Goal: Information Seeking & Learning: Check status

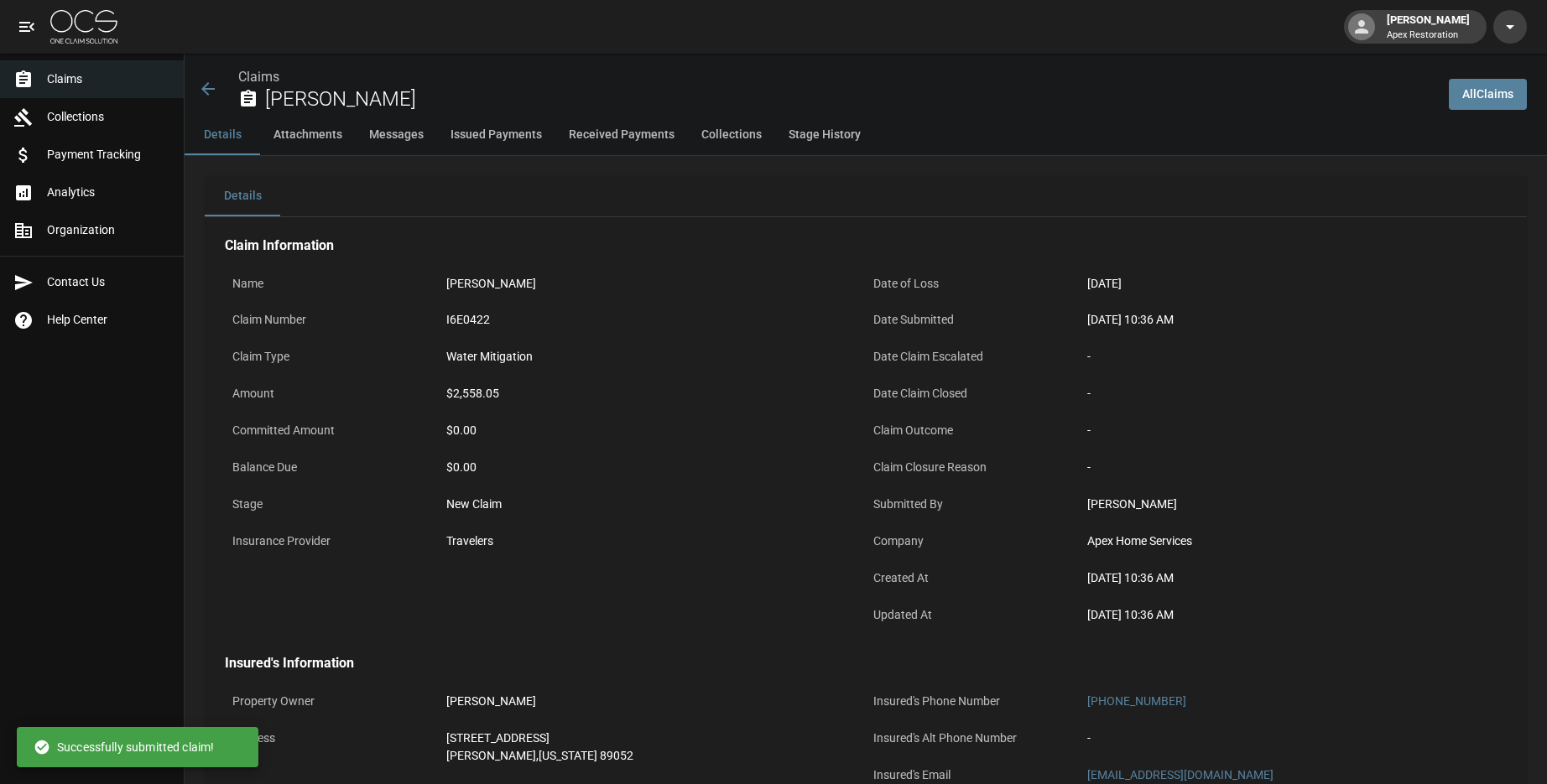
click at [209, 86] on icon at bounding box center [207, 89] width 20 height 20
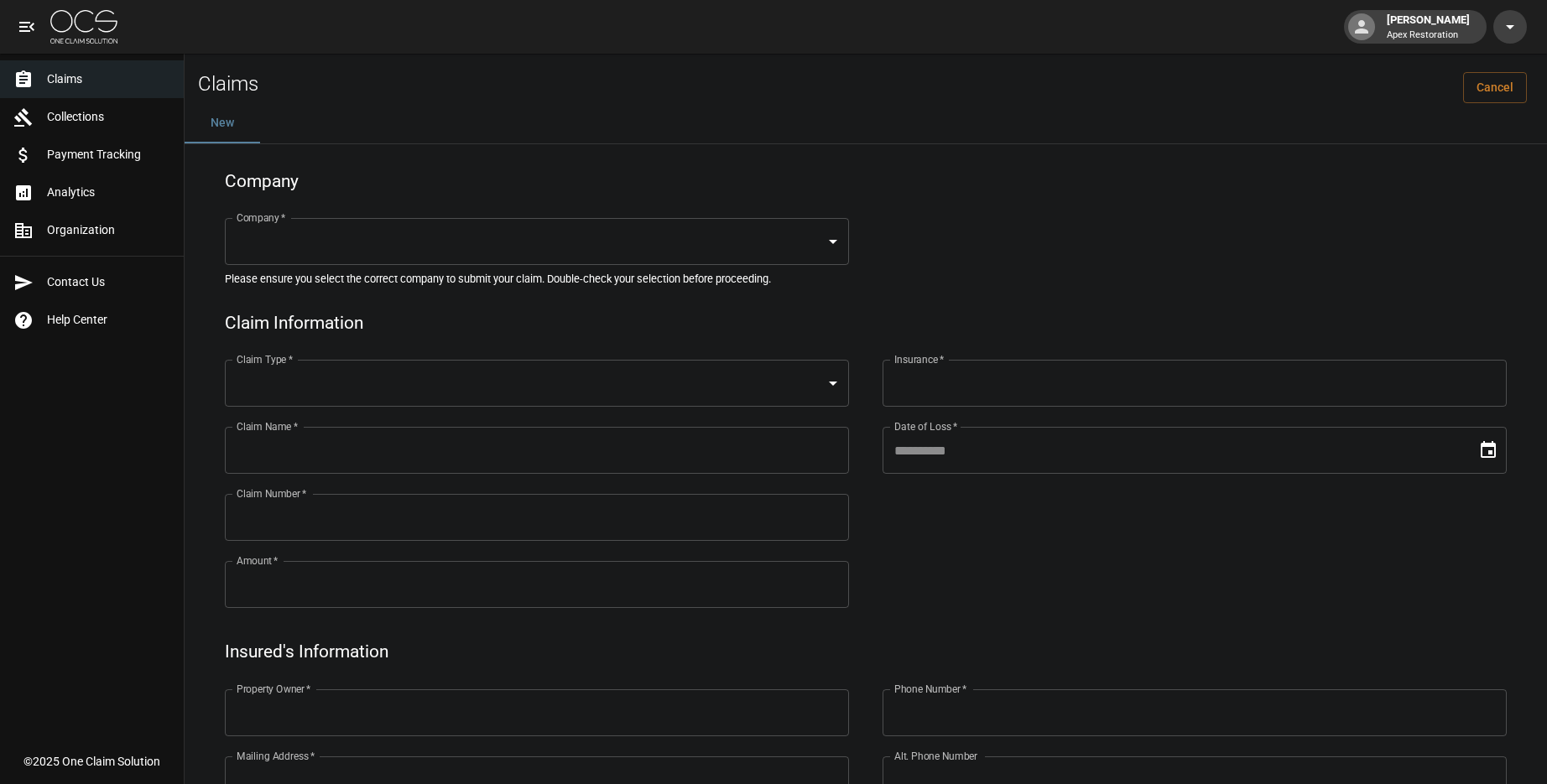
click at [51, 86] on span "Claims" at bounding box center [108, 79] width 123 height 17
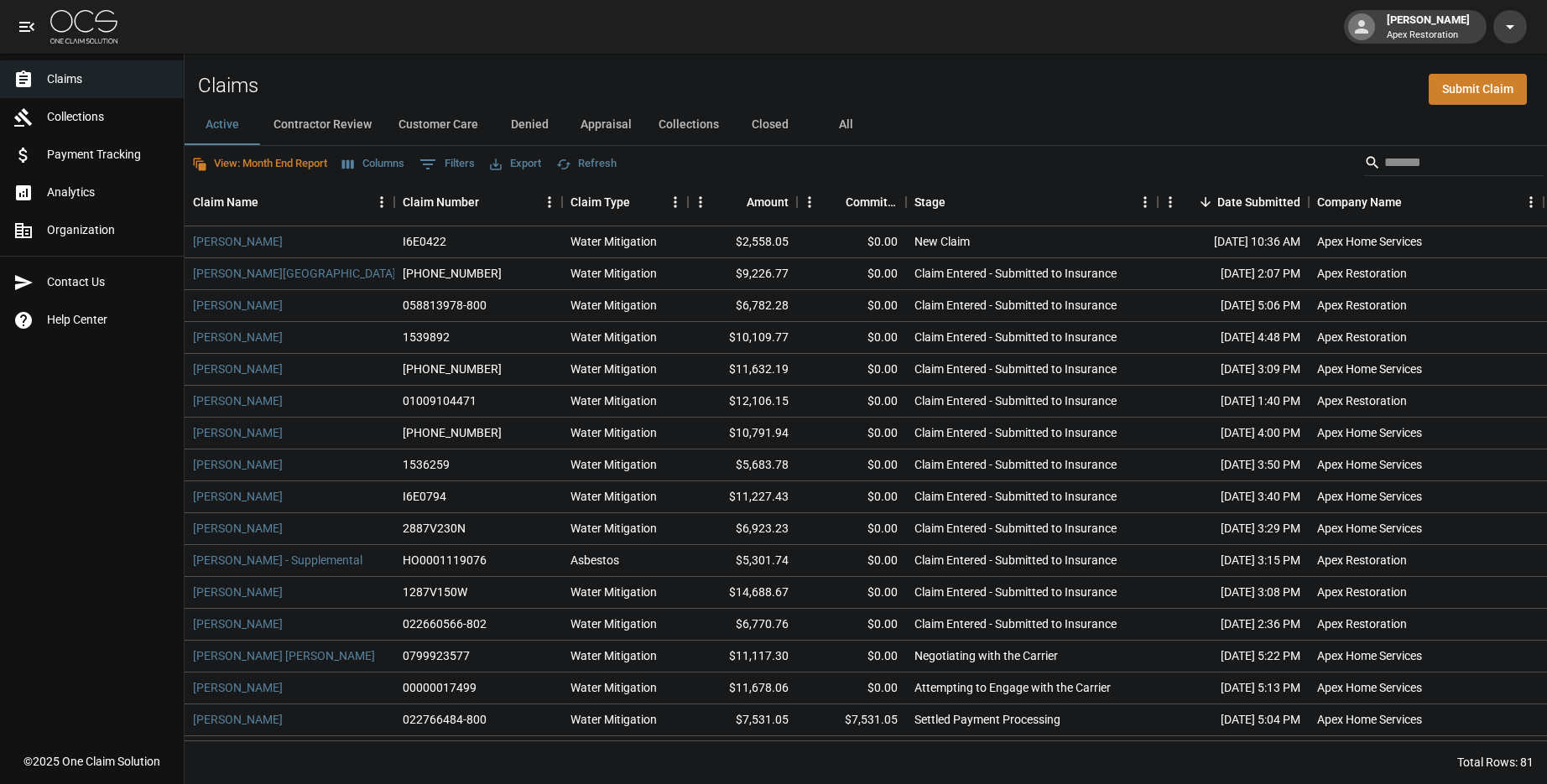
click at [844, 121] on button "All" at bounding box center [846, 125] width 76 height 40
click at [1470, 158] on input "Search" at bounding box center [1452, 162] width 134 height 27
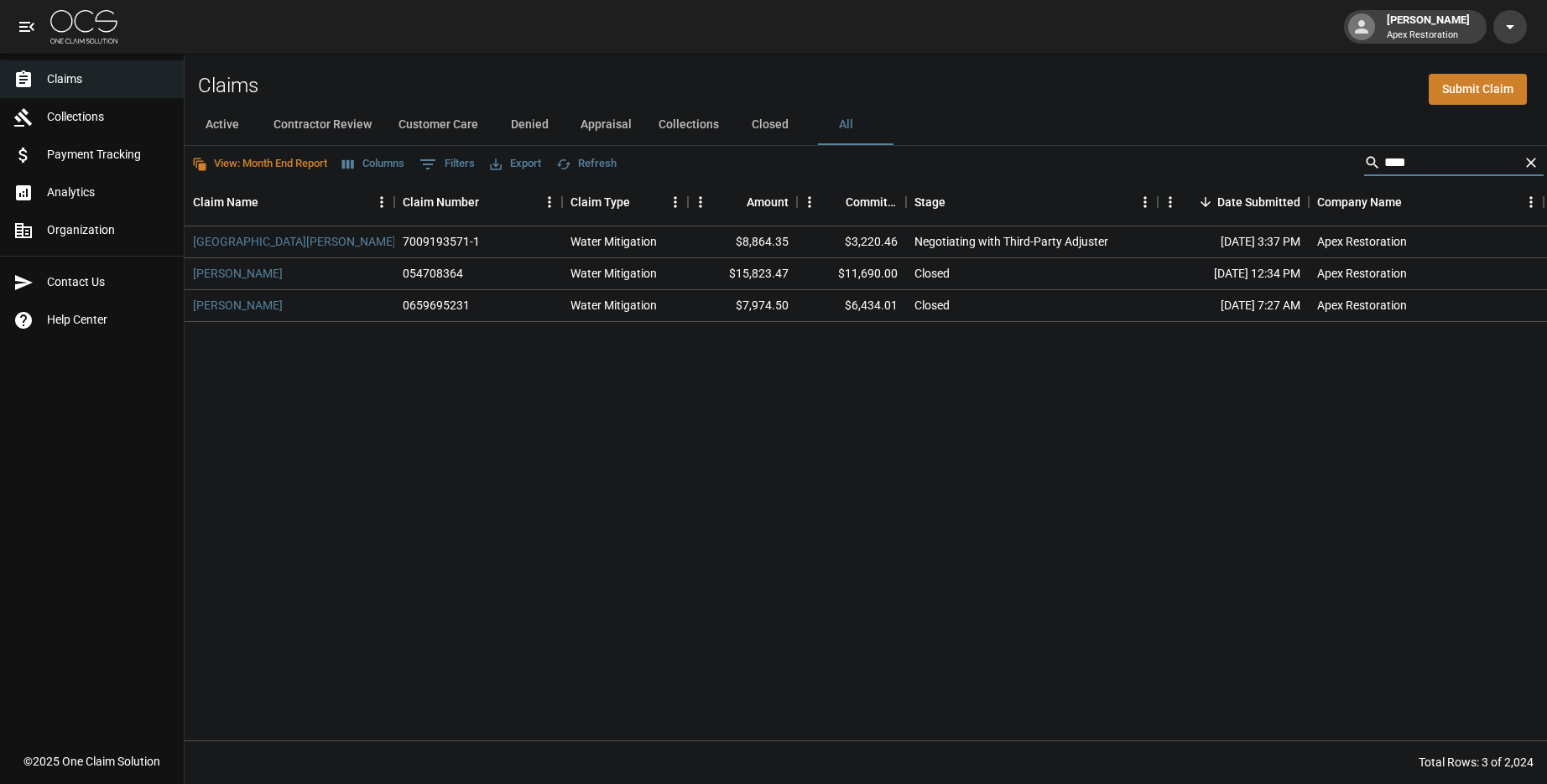
type input "****"
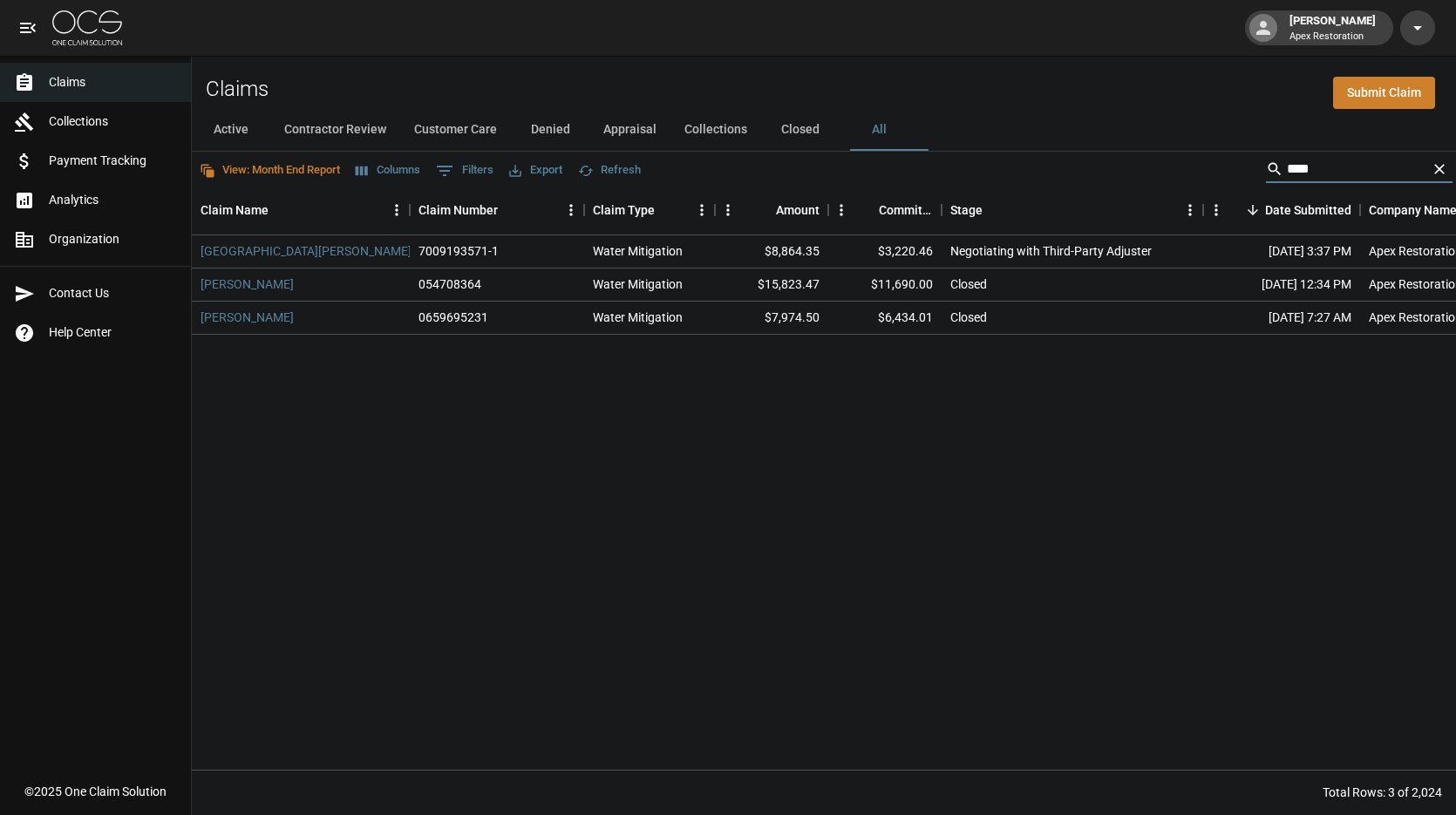
click at [392, 362] on div "[GEOGRAPHIC_DATA][PERSON_NAME][GEOGRAPHIC_DATA] 7009193571-1 Water Mitigation $…" at bounding box center [1007, 502] width 1630 height 534
click at [378, 380] on div "[GEOGRAPHIC_DATA][PERSON_NAME][GEOGRAPHIC_DATA] 7009193571-1 Water Mitigation $…" at bounding box center [1007, 502] width 1630 height 534
click at [388, 26] on div "[PERSON_NAME] Apex Restoration" at bounding box center [728, 28] width 1456 height 55
